Goal: Task Accomplishment & Management: Manage account settings

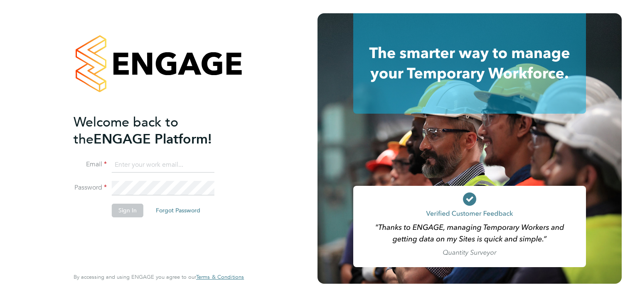
click at [182, 167] on input at bounding box center [163, 165] width 103 height 15
type input "[PERSON_NAME][EMAIL_ADDRESS][PERSON_NAME][DOMAIN_NAME]"
click at [123, 212] on button "Sign In" at bounding box center [128, 210] width 32 height 13
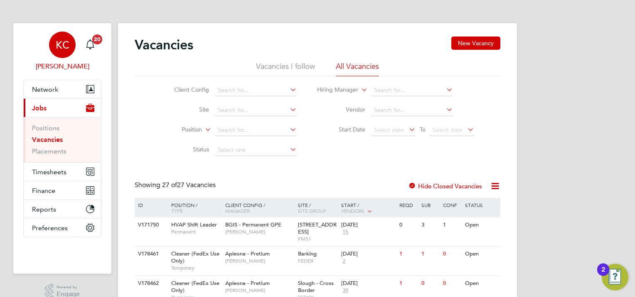
click at [61, 42] on span "KC" at bounding box center [63, 44] width 14 height 11
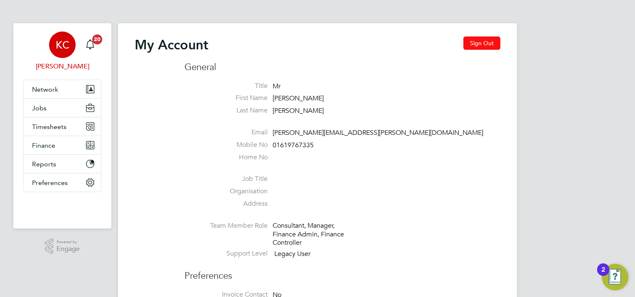
click at [483, 40] on button "Sign Out" at bounding box center [481, 43] width 37 height 13
